Goal: Find specific page/section: Find specific page/section

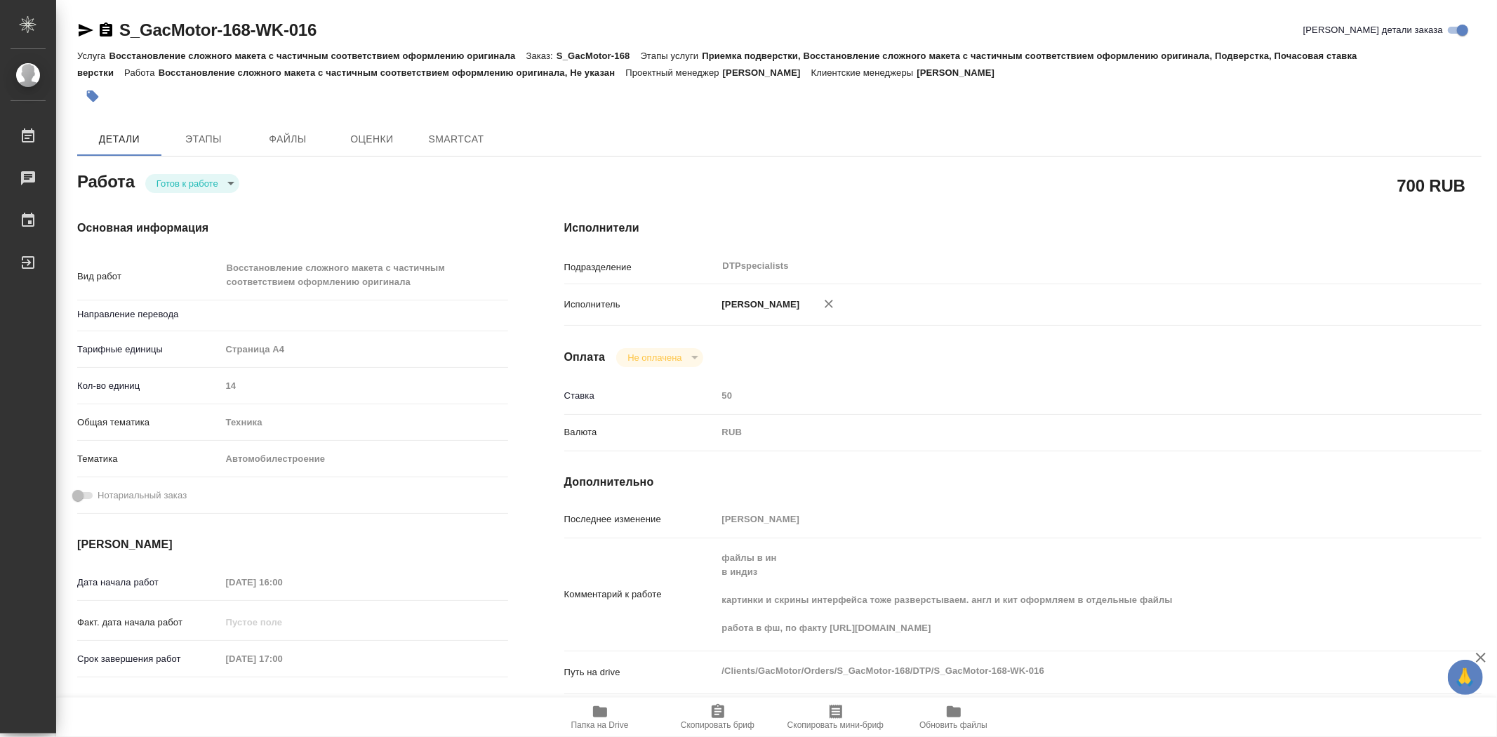
type textarea "x"
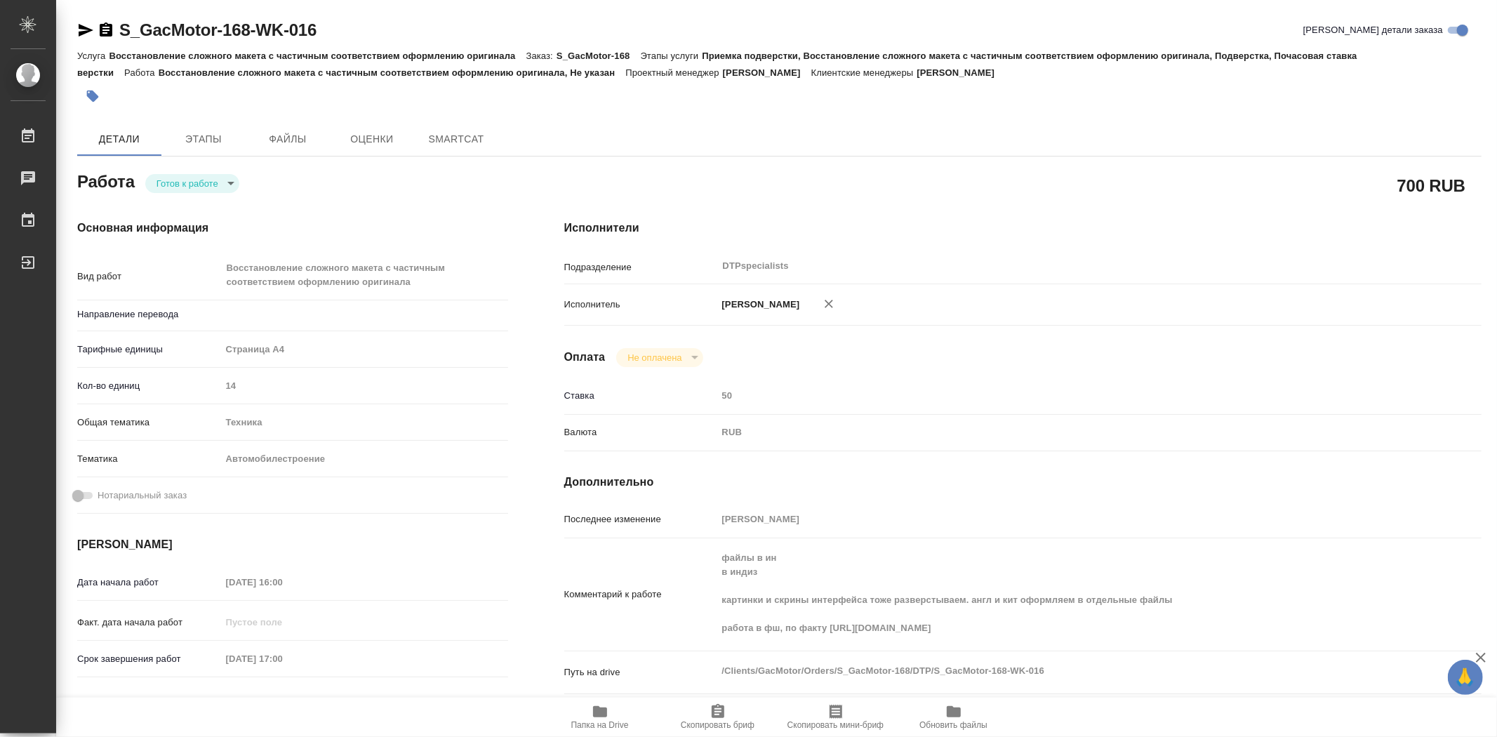
type textarea "x"
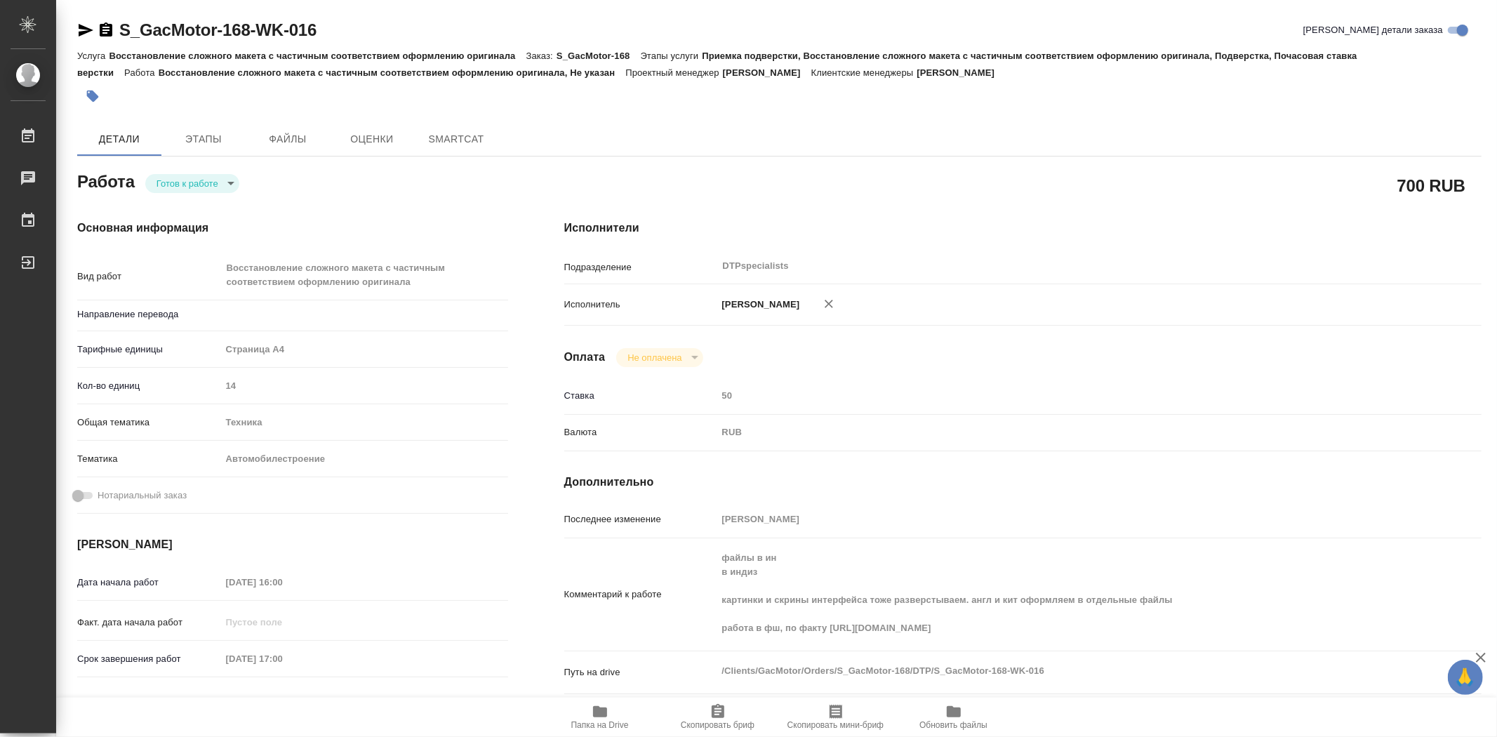
type textarea "x"
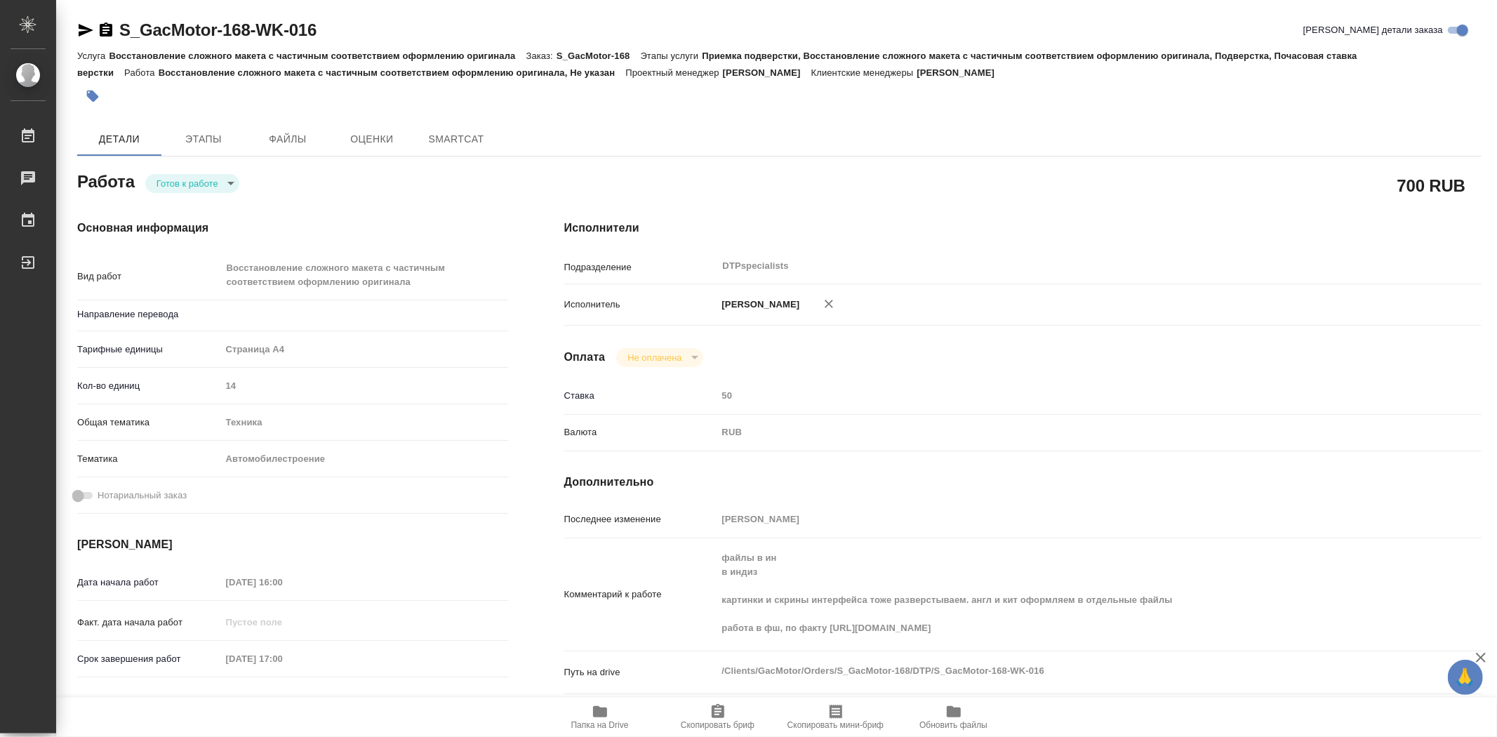
type textarea "x"
type input "Не указан"
type textarea "x"
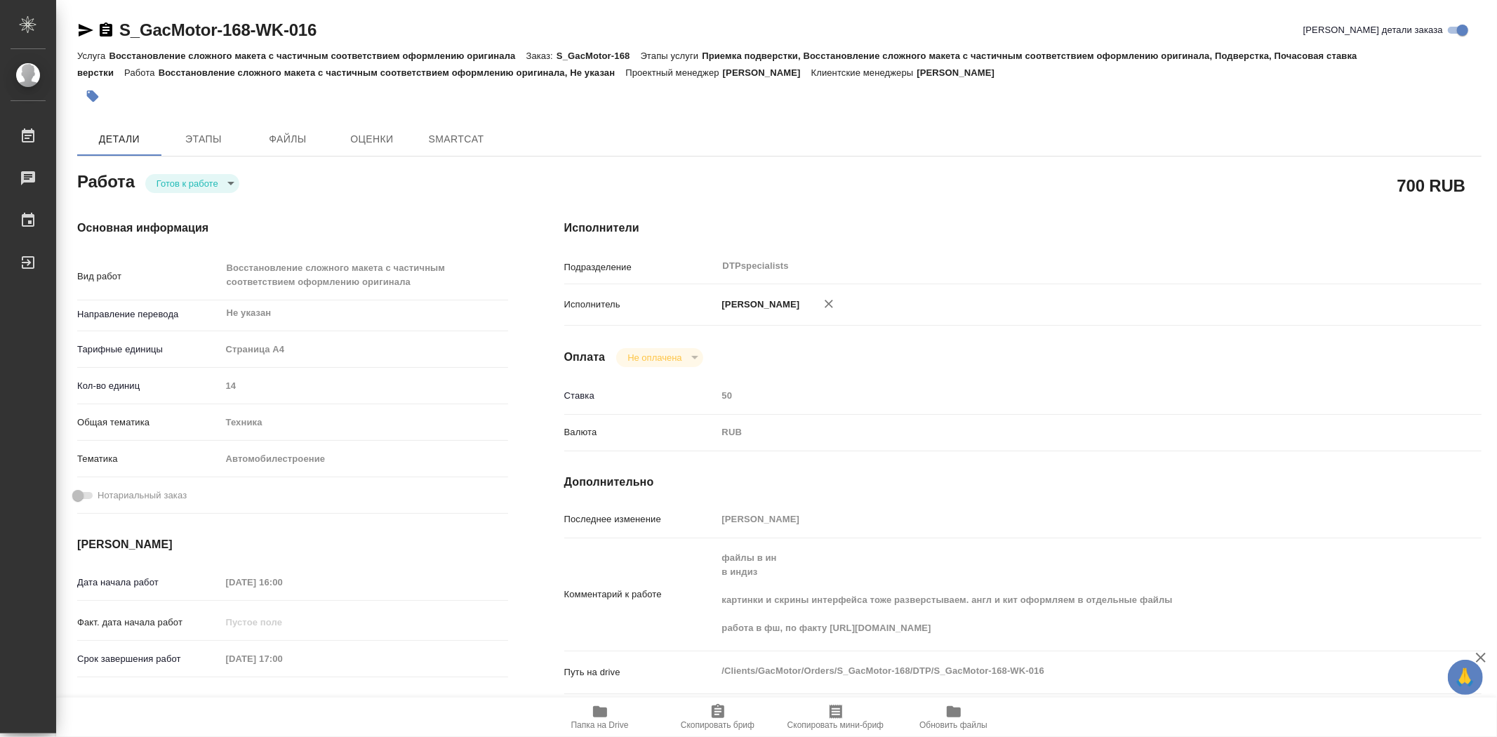
type textarea "x"
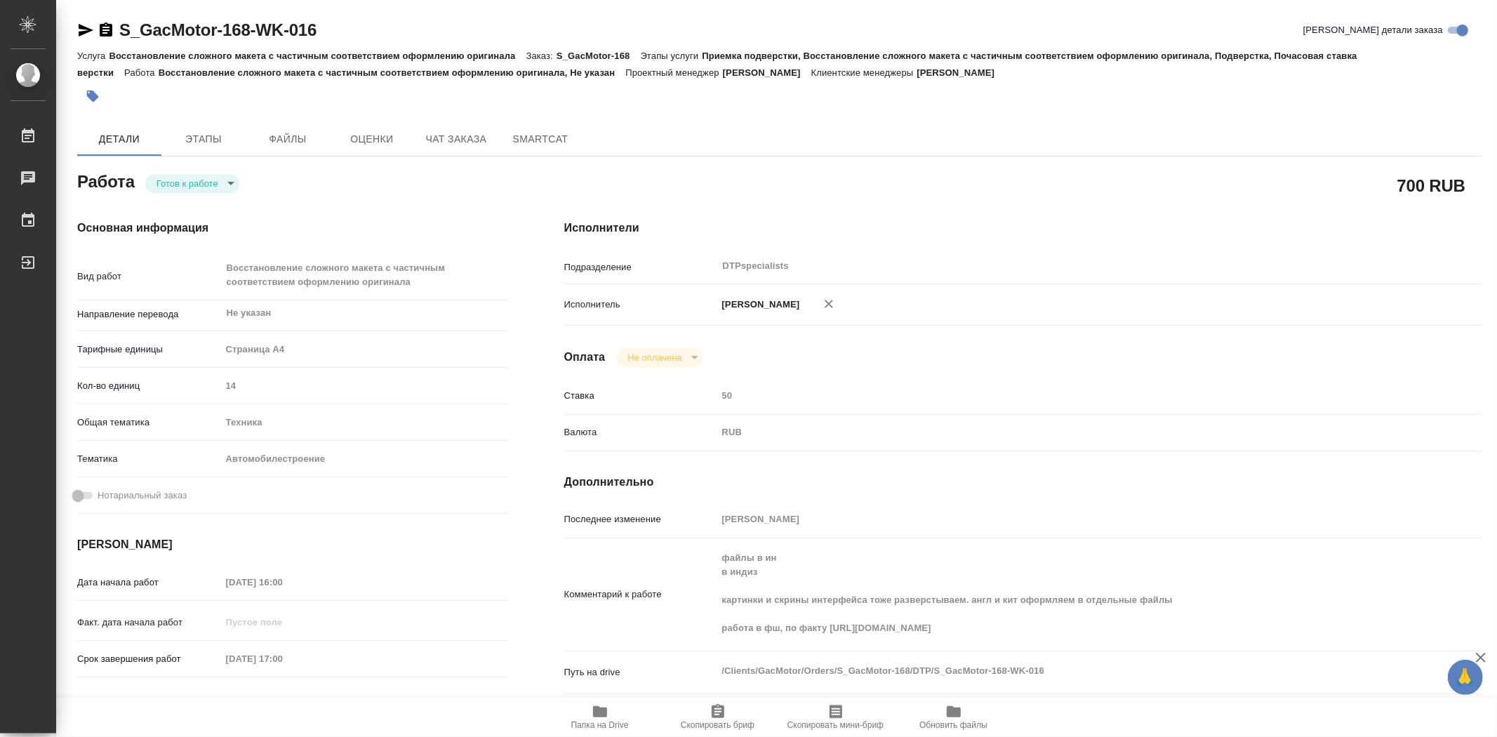
type textarea "x"
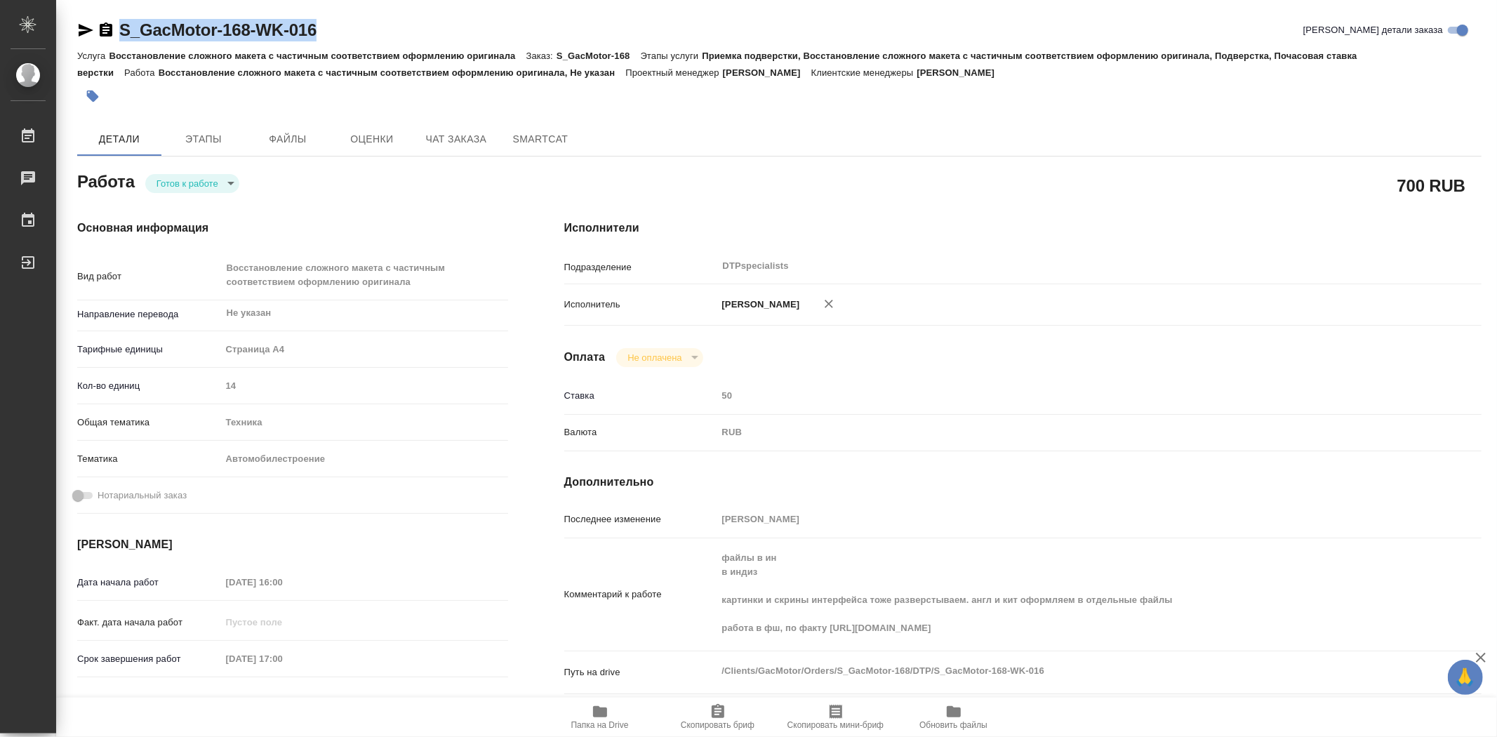
type textarea "x"
drag, startPoint x: 323, startPoint y: 28, endPoint x: 118, endPoint y: 24, distance: 204.9
click at [118, 24] on div "S_GacMotor-168-WK-016 Кратко детали заказа" at bounding box center [779, 30] width 1404 height 22
copy link "S_GacMotor-168-WK-016"
